Goal: Register for event/course

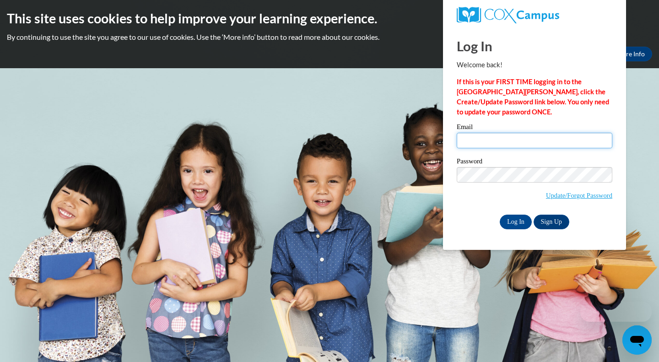
click at [502, 145] on input "Email" at bounding box center [535, 141] width 156 height 16
type input "caity.may2016@gmail.com"
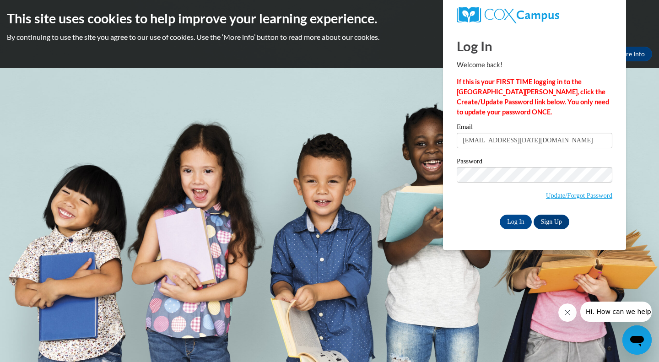
click at [614, 169] on div "Please enter your email! Please enter your password! Email caity.may2016@gmail.…" at bounding box center [534, 176] width 169 height 105
click at [509, 217] on input "Log In" at bounding box center [516, 222] width 32 height 15
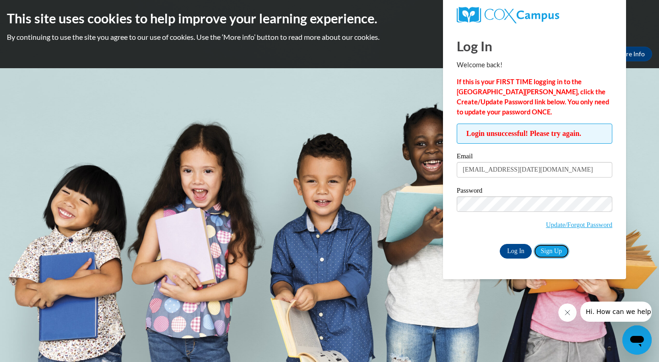
click at [552, 250] on link "Sign Up" at bounding box center [552, 251] width 36 height 15
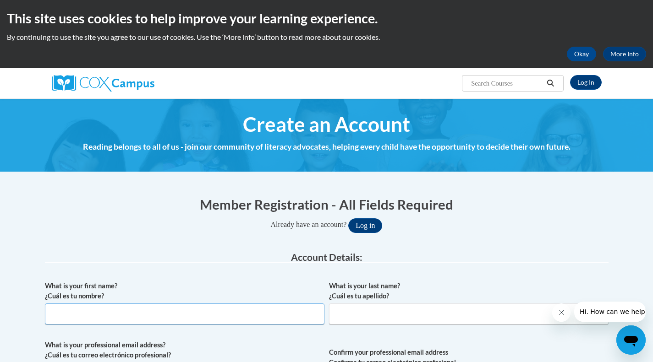
click at [166, 320] on input "What is your first name? ¿Cuál es tu nombre?" at bounding box center [184, 314] width 279 height 21
type input "Caitlynn"
type input "Hayslip"
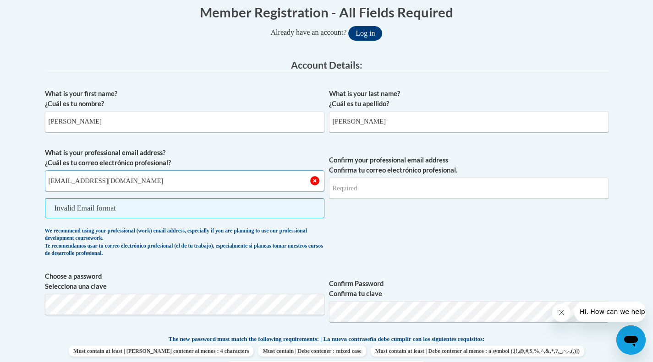
type input "chayslip@sciotocounty.org"
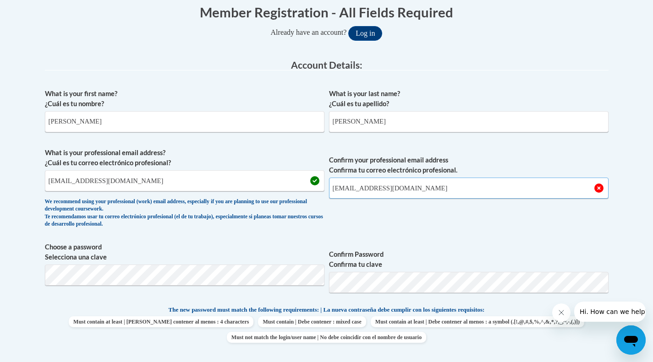
type input "chayslip@sciotocounty.org"
click at [628, 276] on body "This site uses cookies to help improve your learning experience. By continuing …" at bounding box center [326, 362] width 653 height 1109
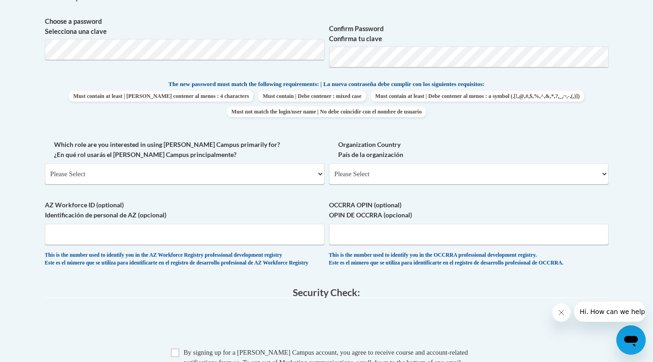
scroll to position [447, 0]
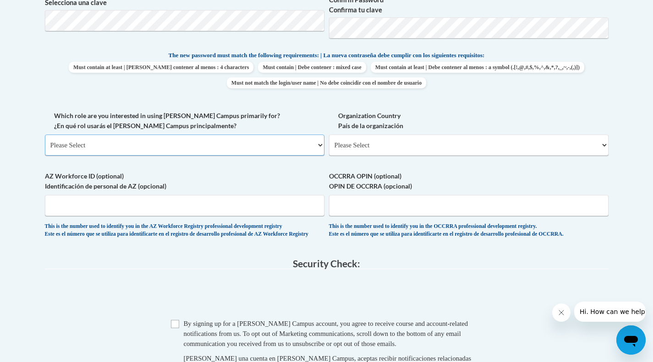
click at [222, 143] on select "Please Select College/University | Colegio/Universidad Community/Nonprofit Part…" at bounding box center [184, 145] width 279 height 21
select select "fbf2d438-af2f-41f8-98f1-81c410e29de3"
click at [45, 135] on select "Please Select College/University | Colegio/Universidad Community/Nonprofit Part…" at bounding box center [184, 145] width 279 height 21
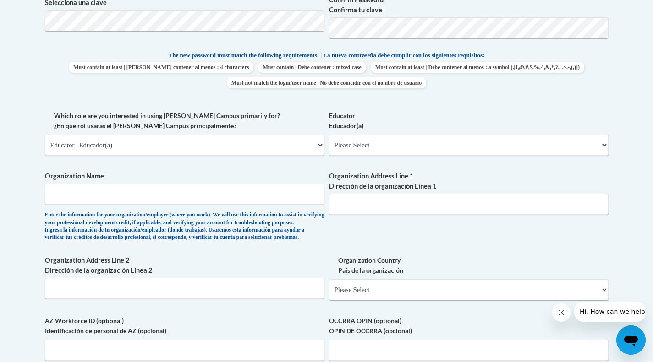
click at [376, 133] on span "Educator Educador(a) Please Select Early Learning/Daycare Teacher/Family Home C…" at bounding box center [468, 133] width 279 height 45
click at [377, 148] on select "Please Select Early Learning/Daycare Teacher/Family Home Care Provider | Maestr…" at bounding box center [468, 145] width 279 height 21
select select "5e2af403-4f2c-4e49-a02f-103e55d7b75b"
click at [329, 135] on select "Please Select Early Learning/Daycare Teacher/Family Home Care Provider | Maestr…" at bounding box center [468, 145] width 279 height 21
click at [250, 195] on input "Organization Name" at bounding box center [184, 194] width 279 height 21
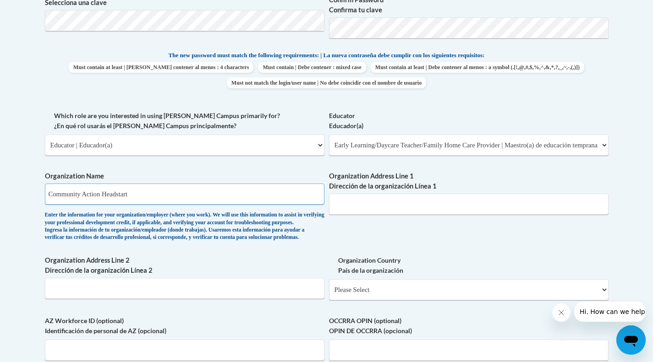
type input "Community Action Headstart"
click at [414, 207] on input "Organization Address Line 1 Dirección de la organización Línea 1" at bounding box center [468, 204] width 279 height 21
drag, startPoint x: 410, startPoint y: 210, endPoint x: 317, endPoint y: 201, distance: 93.4
click at [317, 201] on div "What is your first name? ¿Cuál es tu nombre? Caitlynn What is your last name? ¿…" at bounding box center [326, 111] width 563 height 562
type input "1511 Hutchins Street"
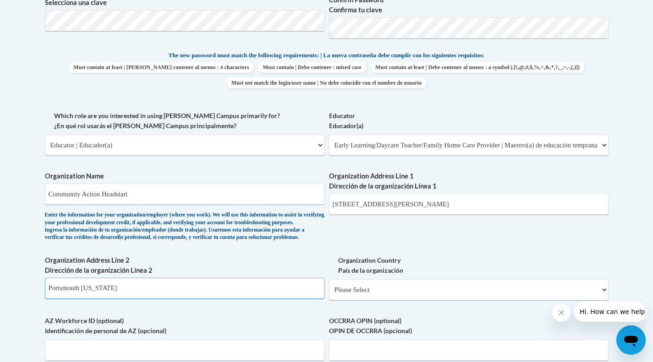
click at [296, 299] on input "Portsmouth Ohio" at bounding box center [184, 288] width 279 height 21
type input "Portsmouth Ohio 45648"
click at [403, 291] on span "Organization Country País de la organización Please Select United States | Esta…" at bounding box center [468, 278] width 279 height 45
click at [405, 300] on select "Please Select United States | Estados Unidos Outside of the United States | Fue…" at bounding box center [468, 289] width 279 height 21
select select "ad49bcad-a171-4b2e-b99c-48b446064914"
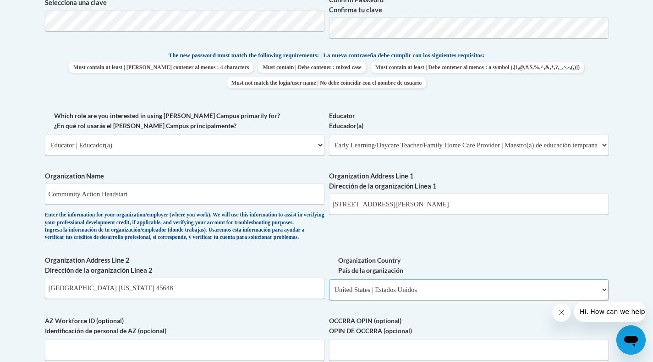
click at [329, 294] on select "Please Select United States | Estados Unidos Outside of the United States | Fue…" at bounding box center [468, 289] width 279 height 21
select select
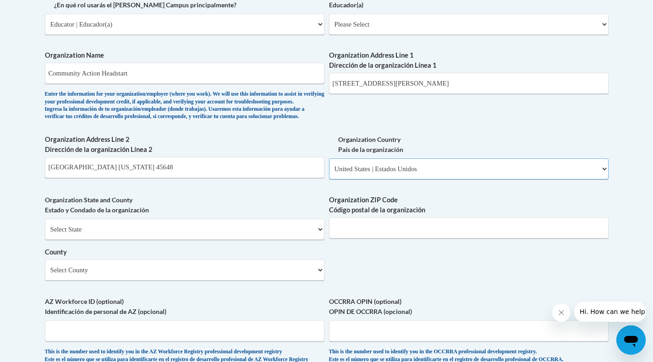
scroll to position [570, 0]
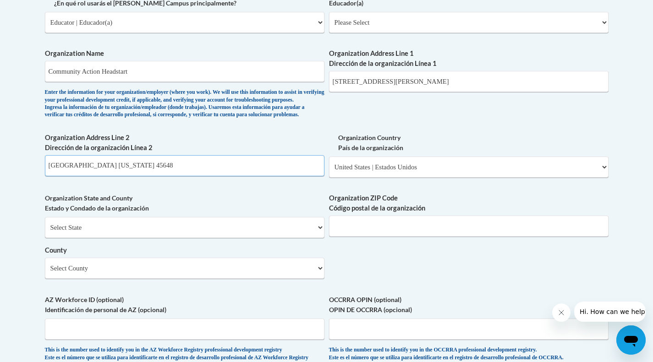
click at [174, 176] on input "Portsmouth Ohio 45648" at bounding box center [184, 165] width 279 height 21
click at [363, 237] on input "Organization ZIP Code Código postal de la organización" at bounding box center [468, 226] width 279 height 21
click at [243, 176] on input "Portsmouth Ohio 45662" at bounding box center [184, 165] width 279 height 21
type input "Portsmouth OH"
click at [391, 232] on input "Organization ZIP Code Código postal de la organización" at bounding box center [468, 226] width 279 height 21
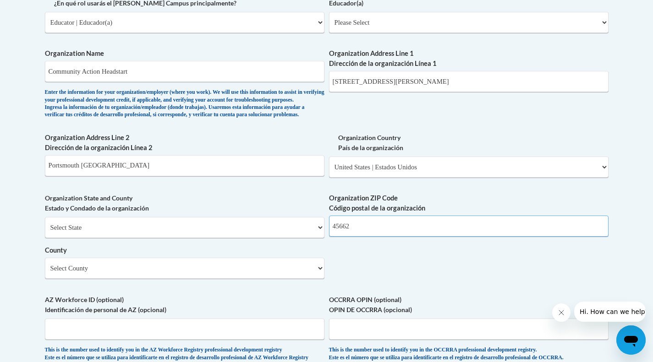
type input "45662"
click at [278, 279] on select "Select County Adams Allen Ashland Ashtabula Athens Auglaize Belmont Brown Butle…" at bounding box center [184, 268] width 279 height 21
select select "Scioto"
click at [45, 272] on select "Select County Adams Allen Ashland Ashtabula Athens Auglaize Belmont Brown Butle…" at bounding box center [184, 268] width 279 height 21
drag, startPoint x: 652, startPoint y: 186, endPoint x: 659, endPoint y: 206, distance: 20.9
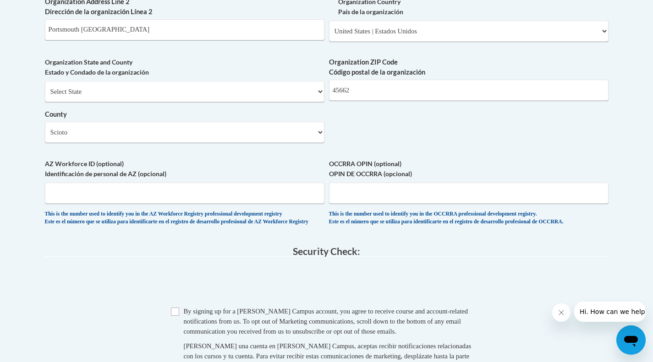
scroll to position [708, 0]
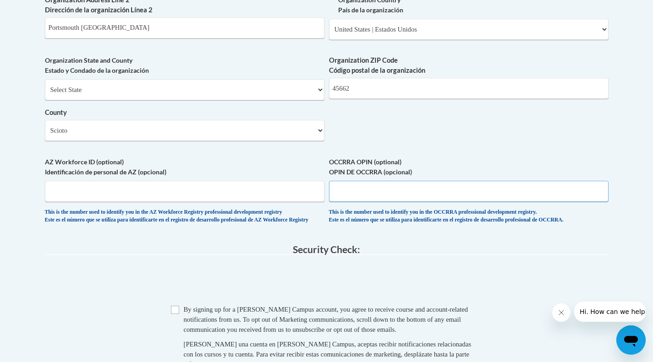
paste input "1144-7745"
type input "1144-7745"
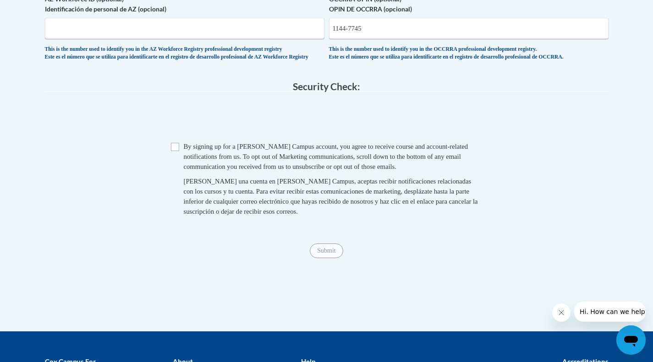
scroll to position [883, 0]
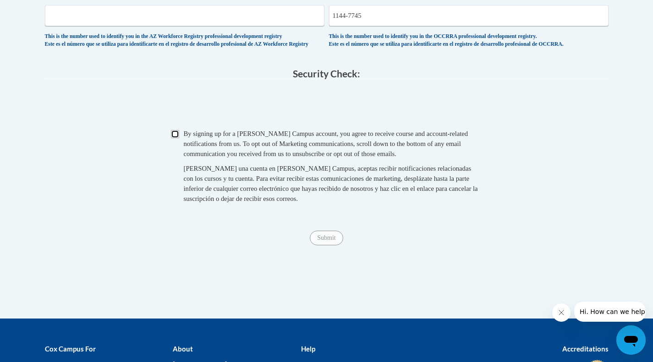
click at [176, 138] on input "Checkbox" at bounding box center [175, 134] width 8 height 8
checkbox input "true"
click at [334, 245] on input "Submit" at bounding box center [326, 238] width 33 height 15
click at [348, 26] on input "1144-7745" at bounding box center [468, 15] width 279 height 21
type input "11447745"
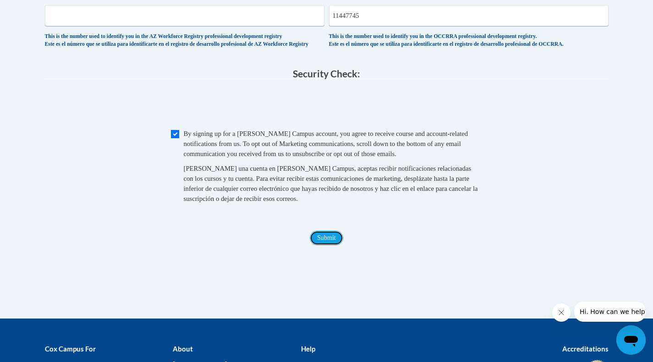
click at [324, 245] on input "Submit" at bounding box center [326, 238] width 33 height 15
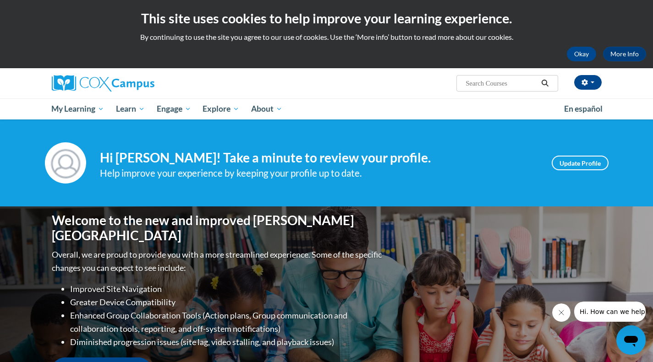
click at [483, 114] on ul "My Learning My Learning My Course Progress Certificates My Action Plans Group D…" at bounding box center [302, 108] width 512 height 21
click at [500, 79] on input "Search..." at bounding box center [500, 83] width 73 height 11
type input "meaningful conversation"
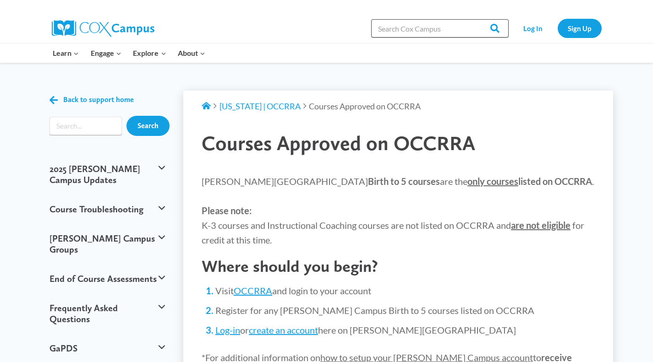
click at [436, 28] on input "Search in https://coxcampus.org/" at bounding box center [439, 28] width 137 height 18
type input "meaningful conversation"
click at [473, 19] on input "Search" at bounding box center [491, 28] width 36 height 18
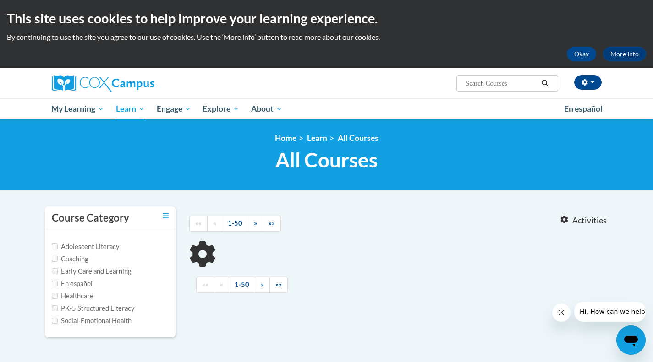
type input "meaningful conversation"
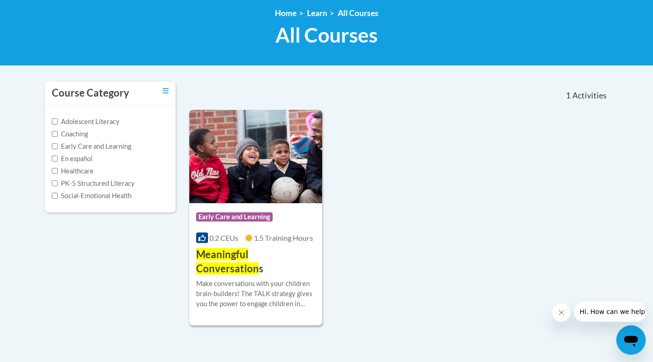
scroll to position [131, 0]
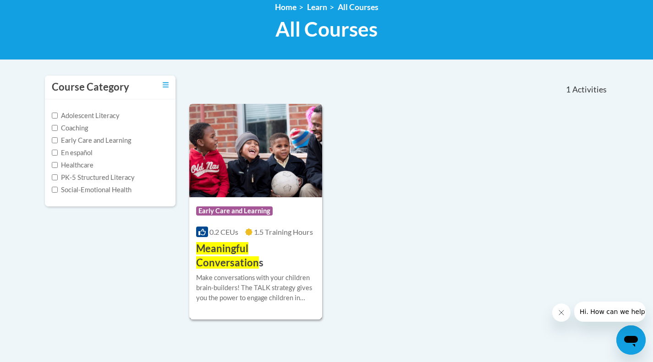
click at [263, 237] on div "0.2 CEUs 1.5 Training Hours" at bounding box center [256, 232] width 120 height 10
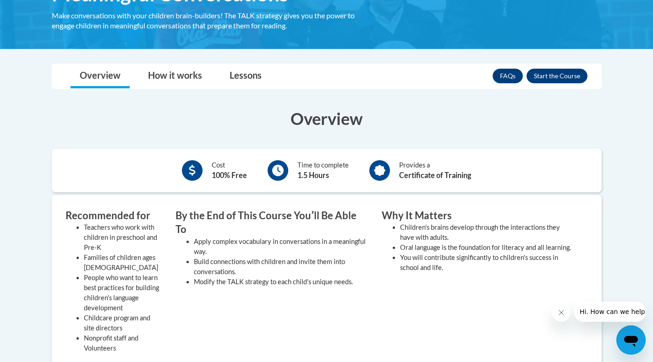
scroll to position [180, 0]
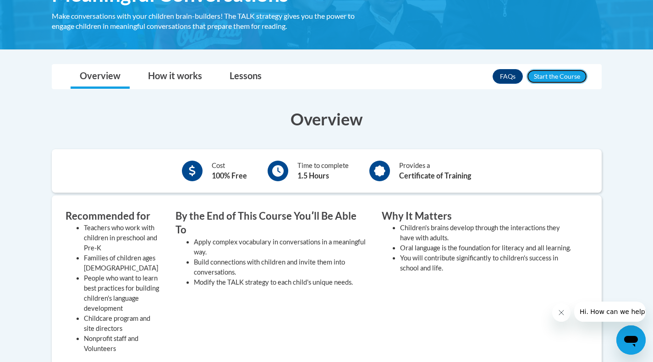
click at [563, 82] on button "Enroll" at bounding box center [556, 76] width 61 height 15
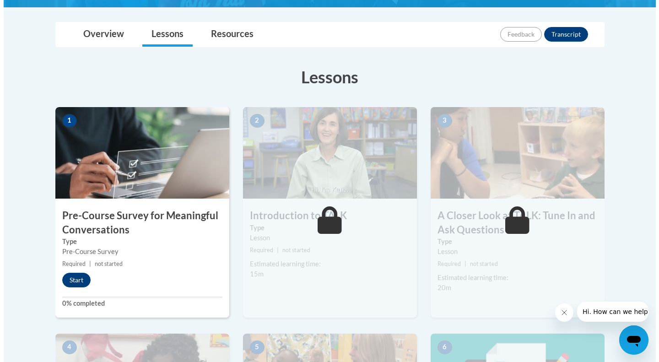
scroll to position [210, 0]
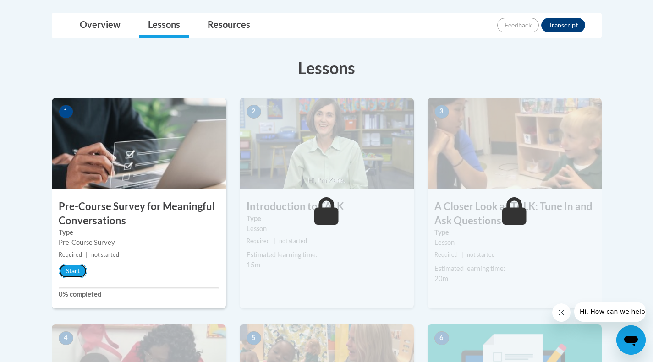
click at [65, 273] on button "Start" at bounding box center [73, 271] width 28 height 15
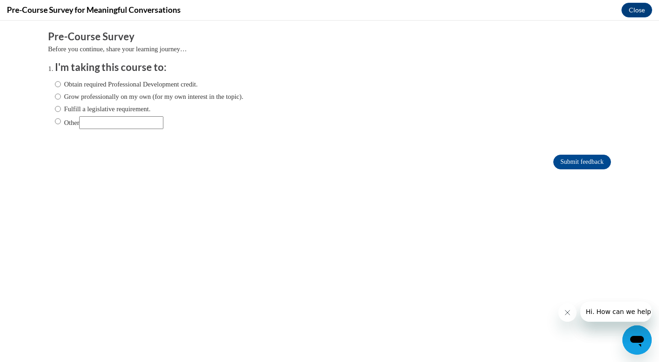
scroll to position [0, 0]
click at [125, 86] on label "Obtain required Professional Development credit." at bounding box center [126, 84] width 143 height 10
click at [61, 86] on input "Obtain required Professional Development credit." at bounding box center [58, 84] width 6 height 10
radio input "true"
click at [579, 158] on input "Submit feedback" at bounding box center [583, 162] width 58 height 15
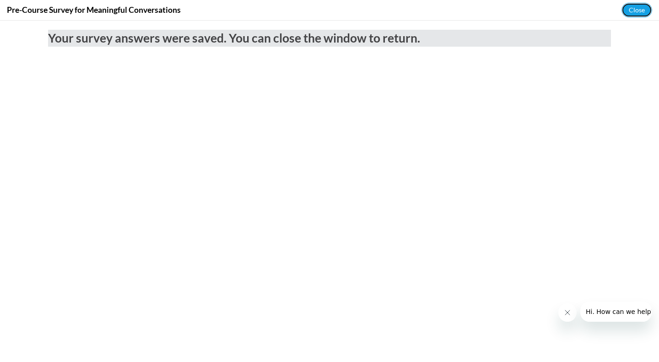
click at [636, 15] on button "Close" at bounding box center [637, 10] width 31 height 15
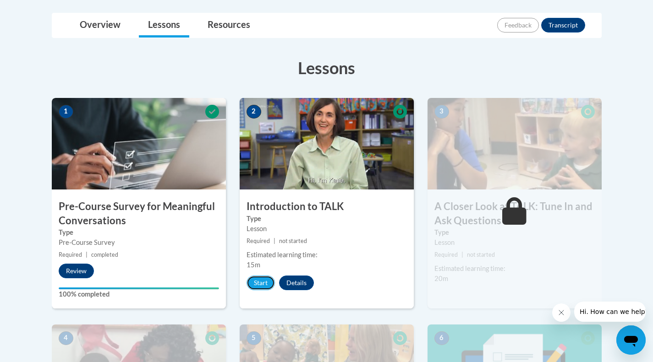
click at [264, 285] on button "Start" at bounding box center [260, 283] width 28 height 15
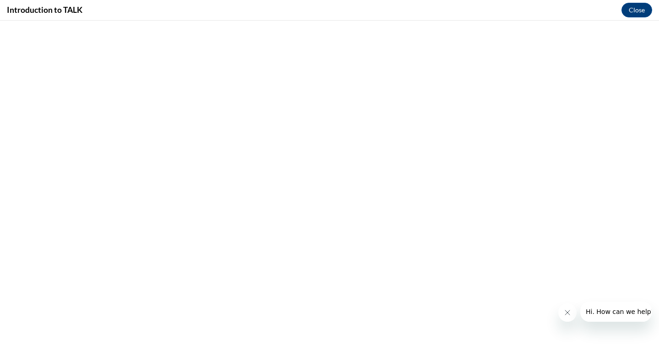
click at [572, 311] on button "Close message from company" at bounding box center [567, 313] width 18 height 18
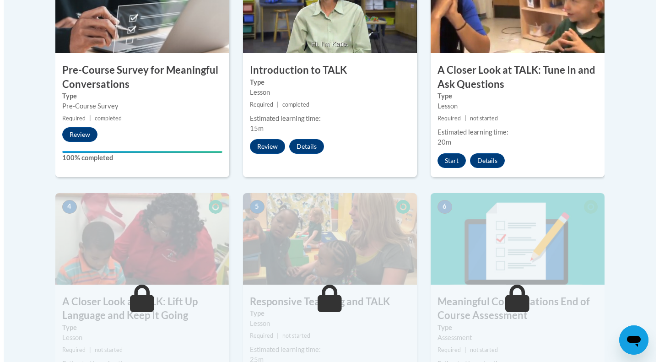
scroll to position [343, 0]
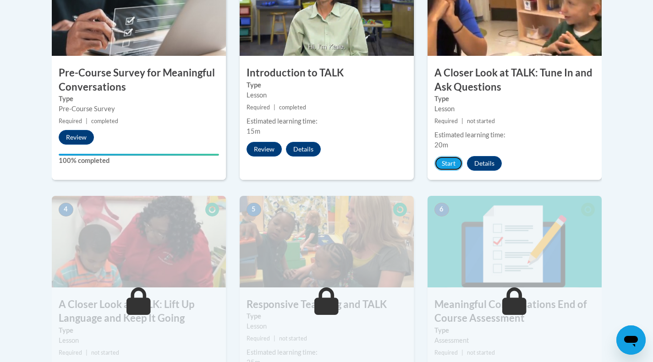
click at [446, 163] on button "Start" at bounding box center [448, 163] width 28 height 15
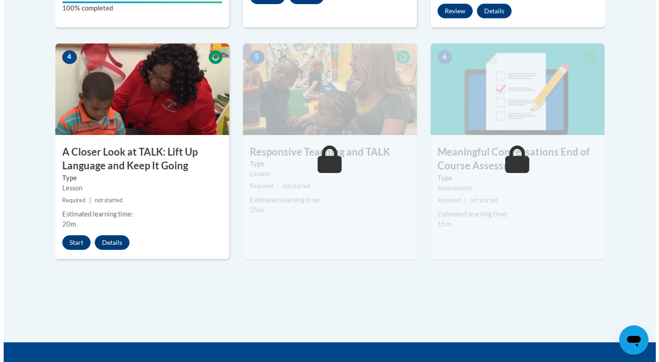
scroll to position [499, 0]
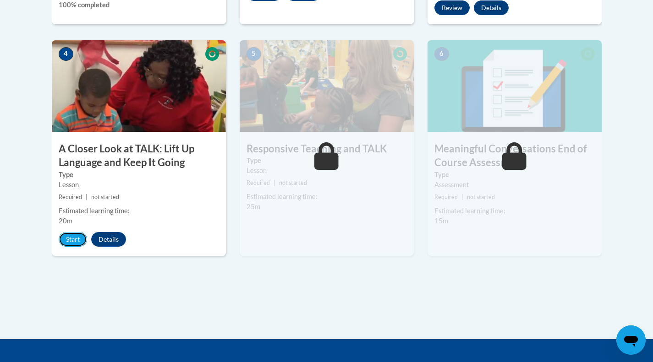
click at [75, 236] on button "Start" at bounding box center [73, 239] width 28 height 15
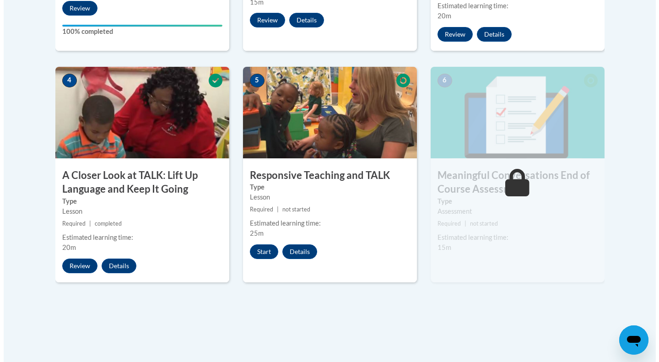
scroll to position [474, 0]
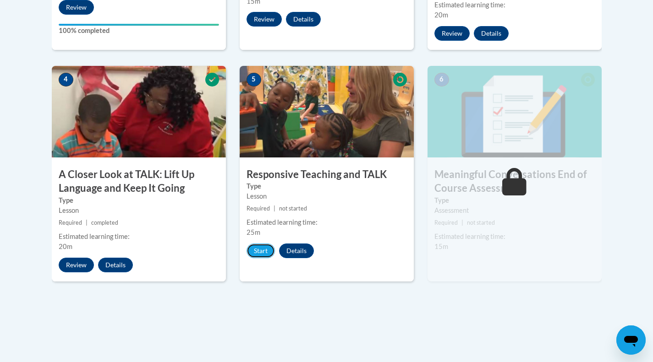
click at [256, 250] on button "Start" at bounding box center [260, 251] width 28 height 15
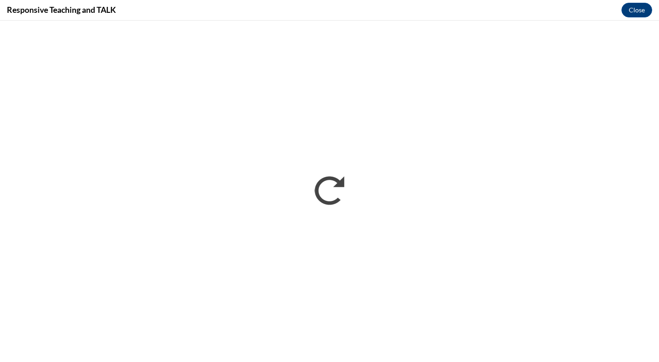
scroll to position [0, 0]
